Goal: Information Seeking & Learning: Understand process/instructions

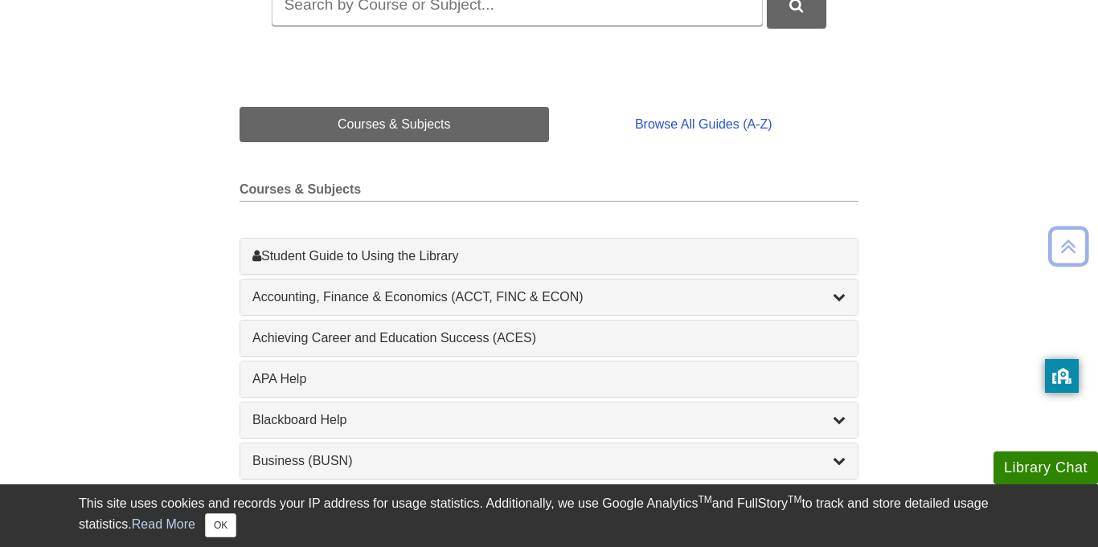
scroll to position [313, 0]
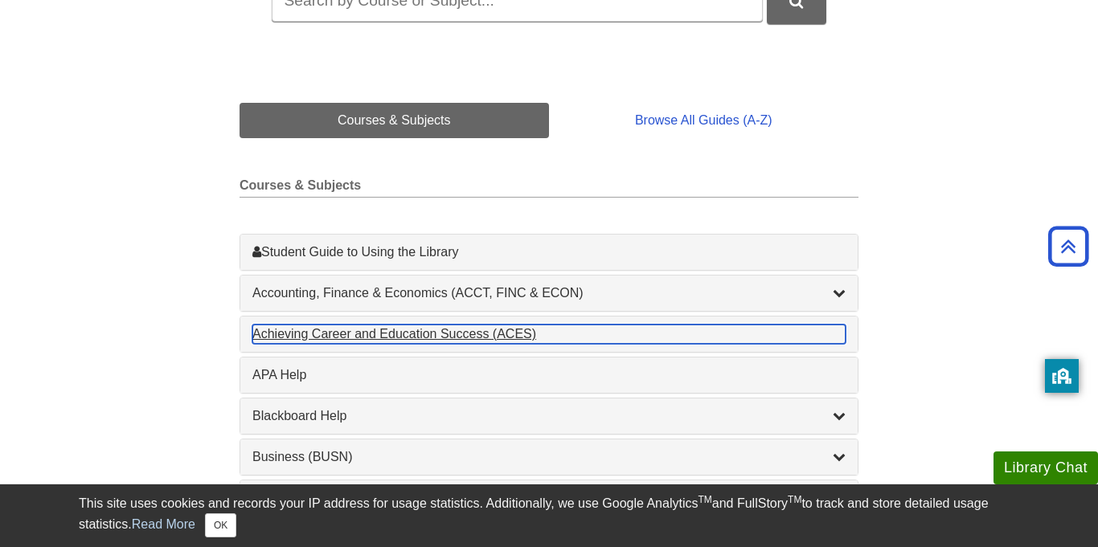
click at [498, 331] on div "Achieving Career and Education Success (ACES) , 1 guides" at bounding box center [548, 334] width 593 height 19
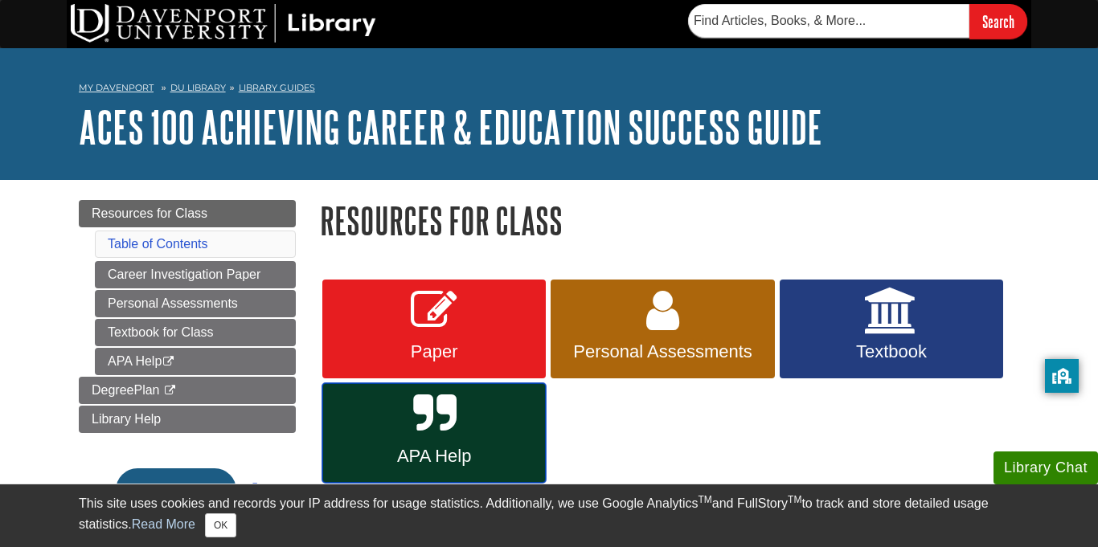
click at [510, 429] on link "APA Help" at bounding box center [433, 433] width 223 height 100
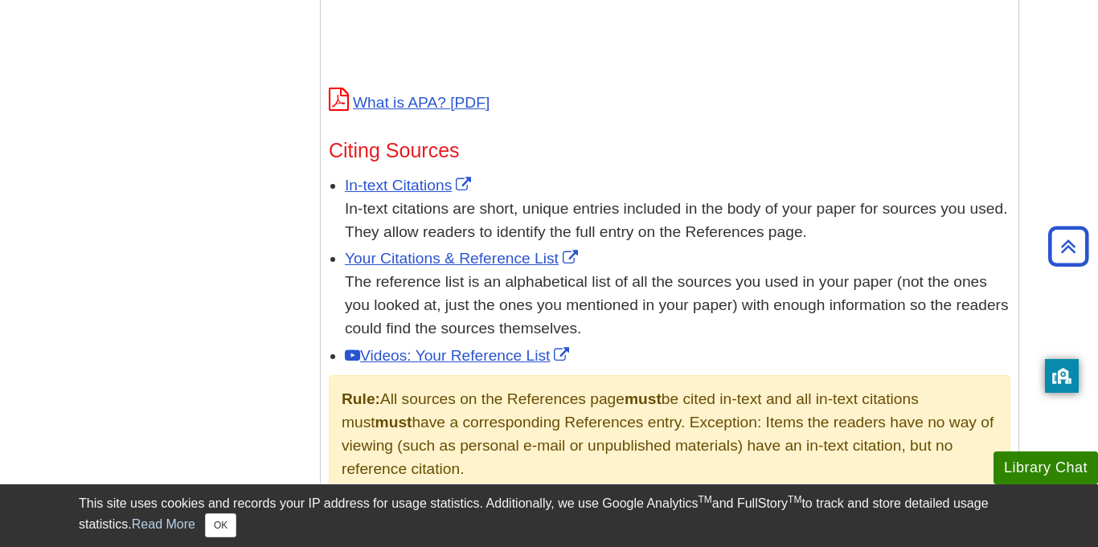
scroll to position [840, 0]
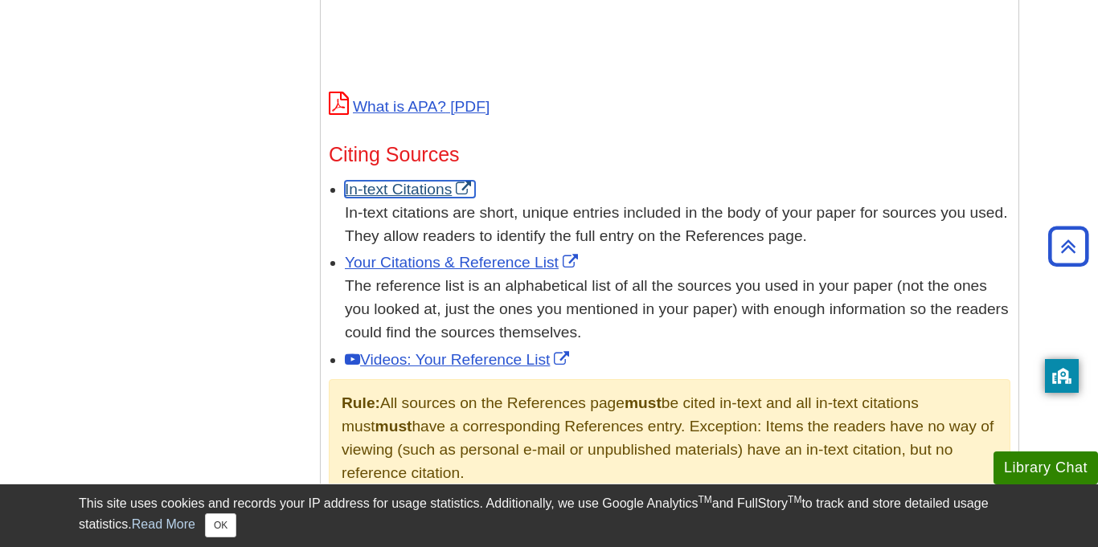
click at [419, 181] on link "In-text Citations" at bounding box center [410, 189] width 130 height 17
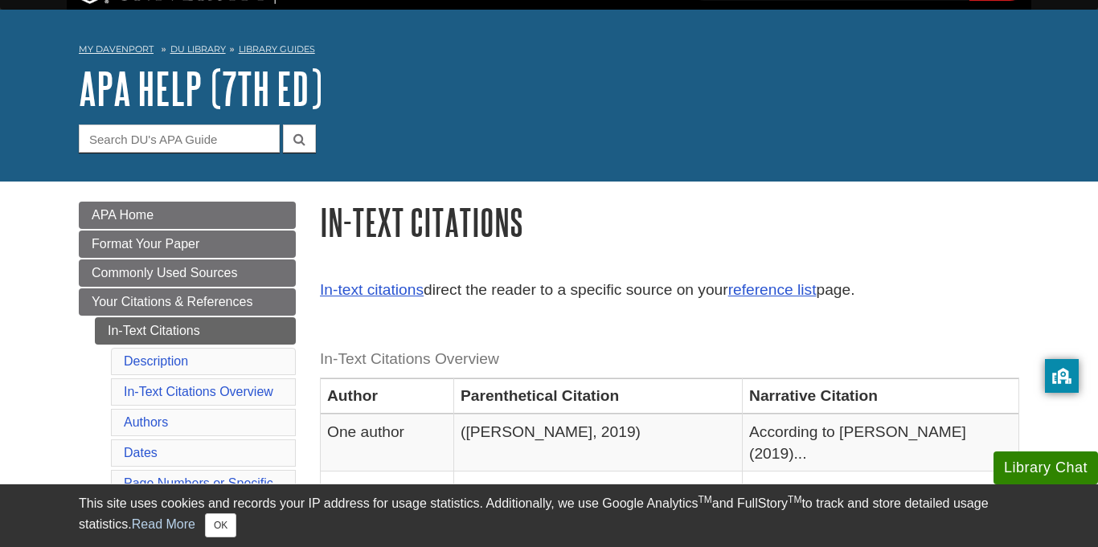
scroll to position [23, 0]
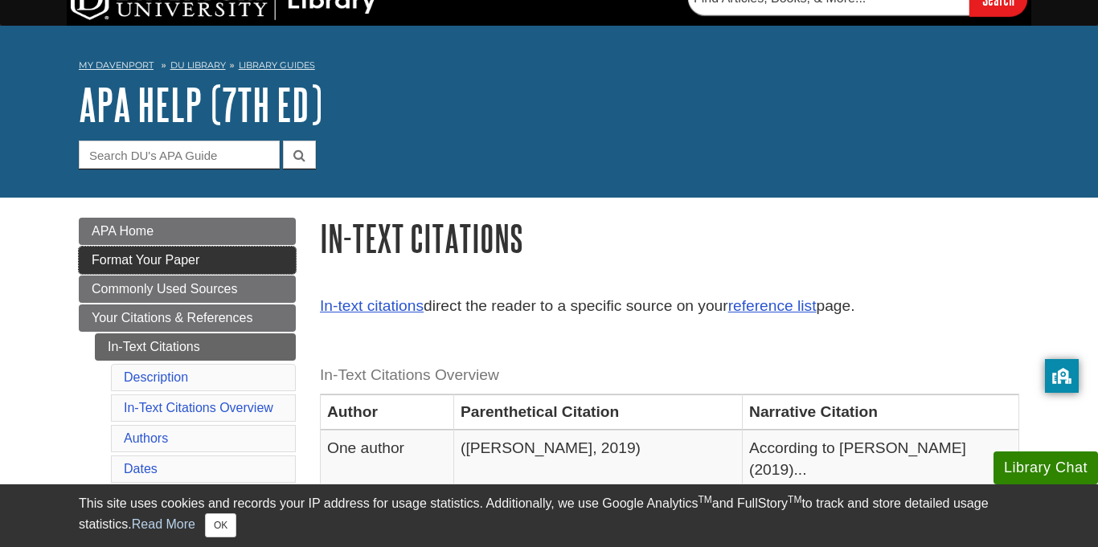
click at [227, 256] on link "Format Your Paper" at bounding box center [187, 260] width 217 height 27
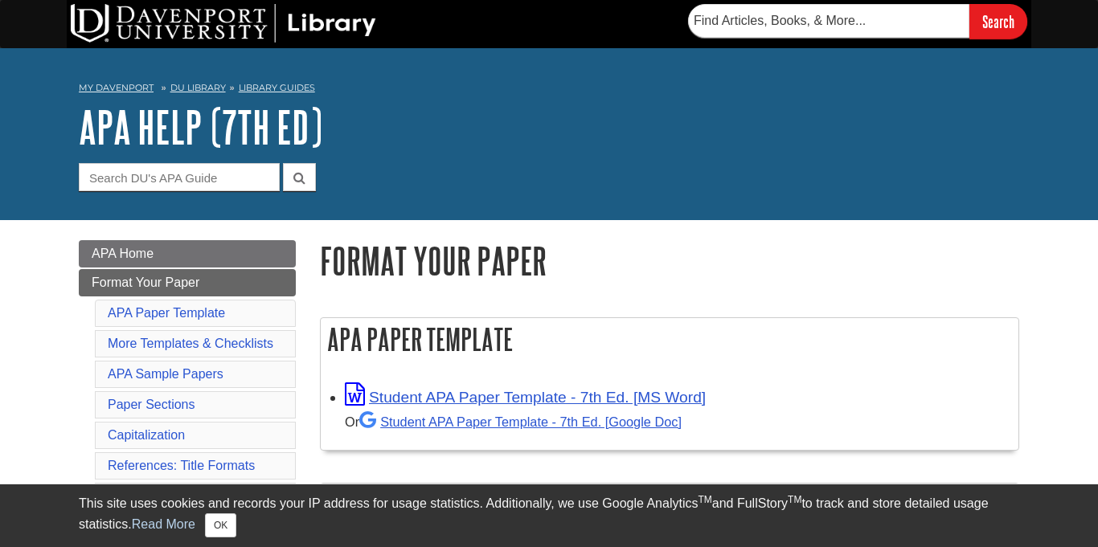
scroll to position [93, 0]
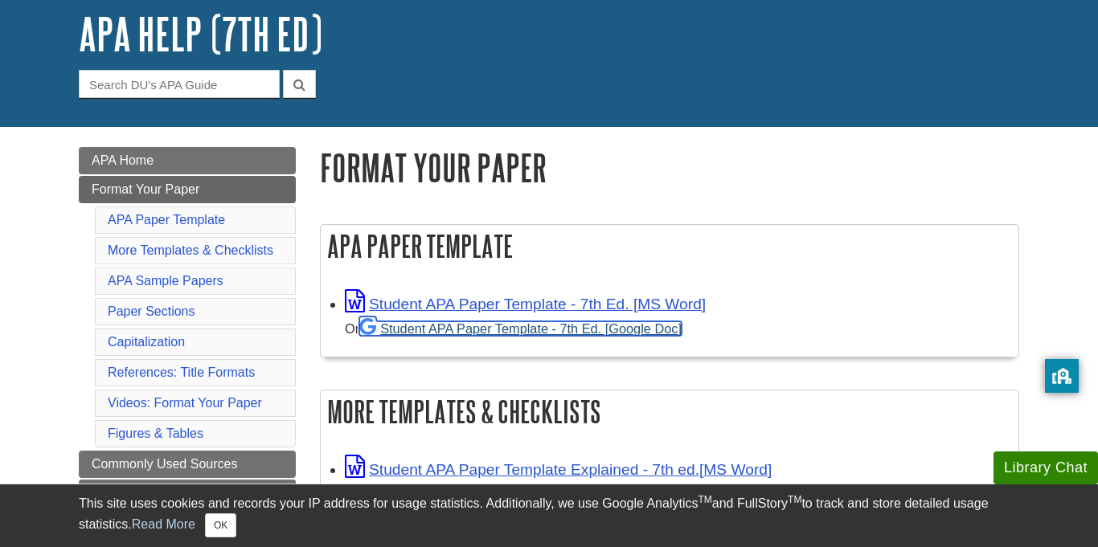
click at [444, 331] on link "Student APA Paper Template - 7th Ed. [Google Doc]" at bounding box center [520, 329] width 322 height 14
